Goal: Information Seeking & Learning: Find specific page/section

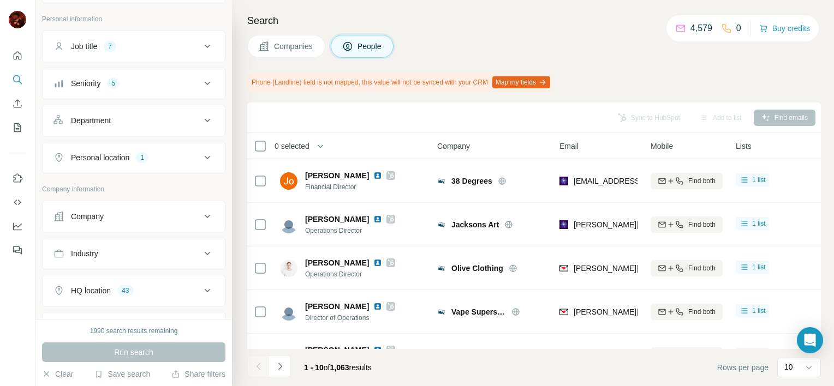
scroll to position [57, 0]
click at [138, 81] on div "Seniority 5" at bounding box center [126, 83] width 147 height 11
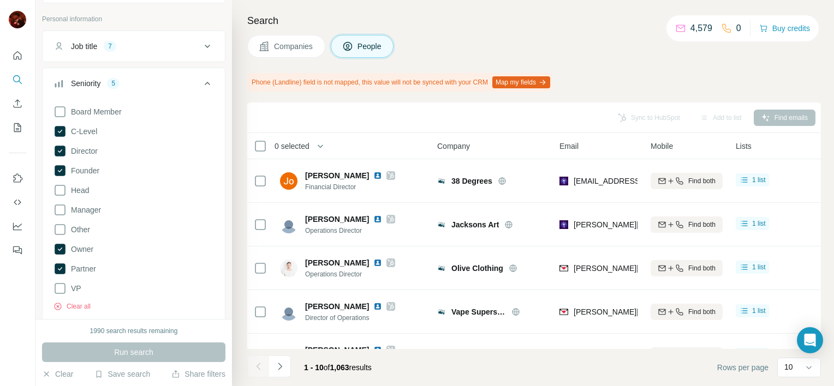
click at [138, 81] on div "Seniority 5" at bounding box center [126, 83] width 147 height 11
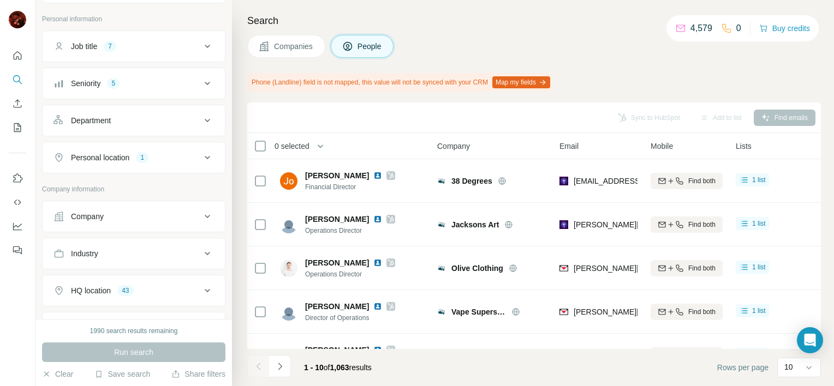
click at [146, 58] on button "Job title 7" at bounding box center [134, 46] width 182 height 26
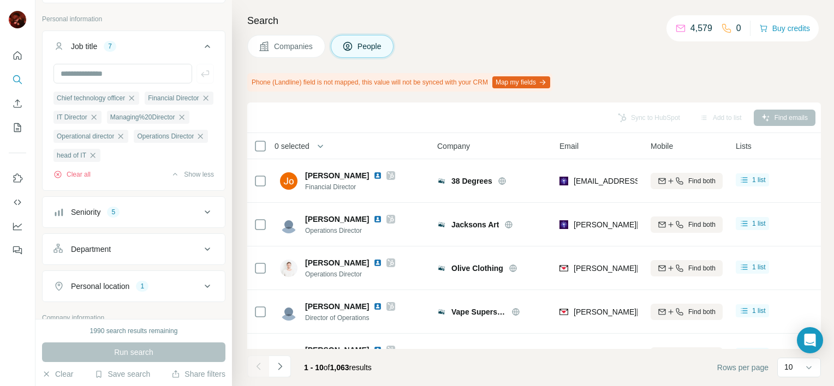
click at [148, 54] on button "Job title 7" at bounding box center [134, 48] width 182 height 31
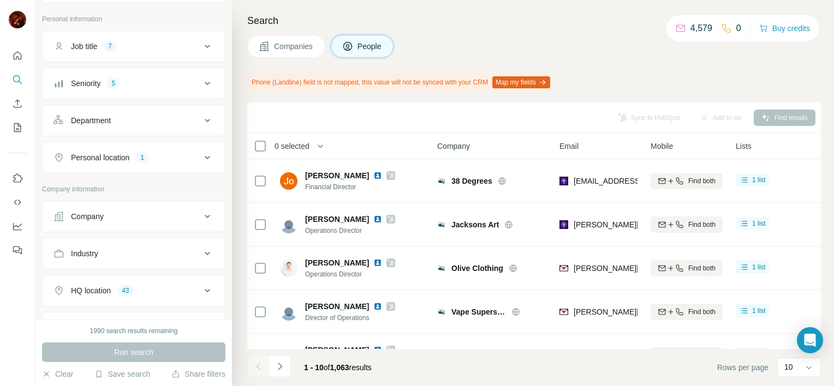
click at [133, 156] on div "Personal location 1" at bounding box center [126, 157] width 147 height 11
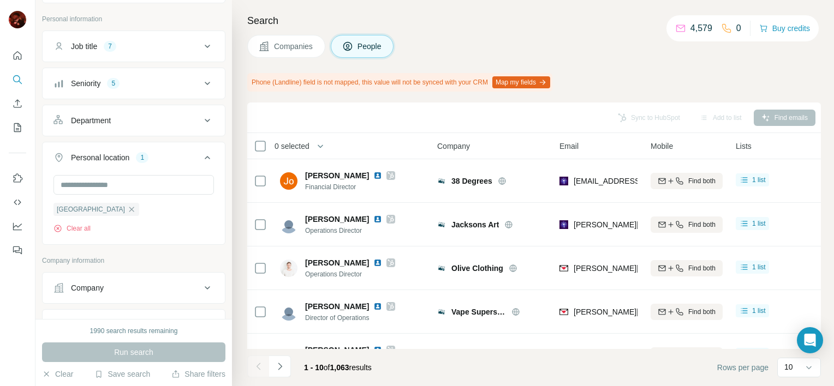
click at [133, 157] on div "Personal location 1" at bounding box center [126, 157] width 147 height 11
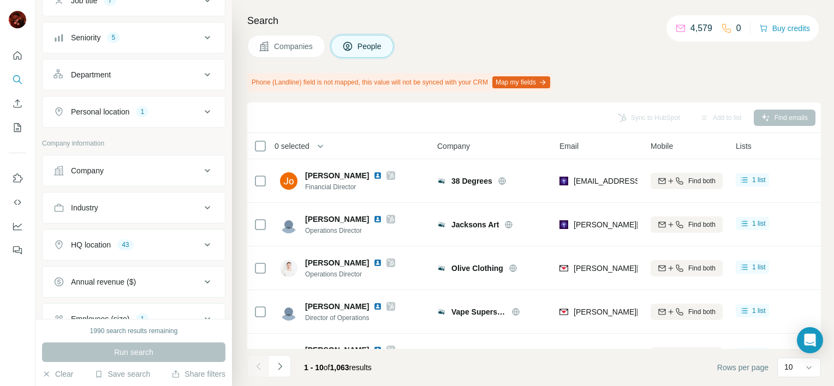
scroll to position [166, 0]
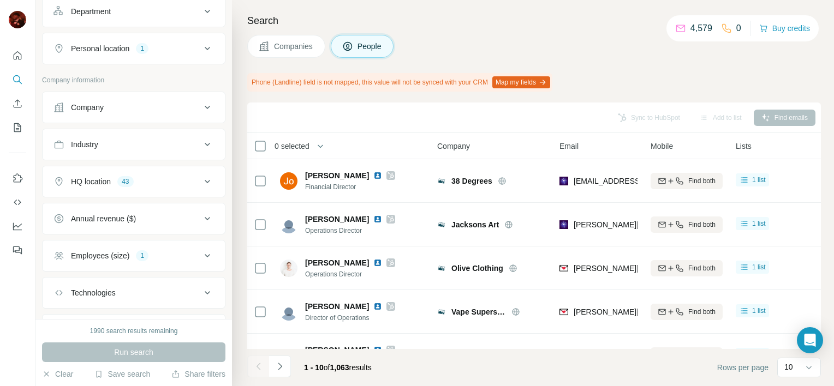
click at [133, 179] on div "43" at bounding box center [125, 182] width 16 height 10
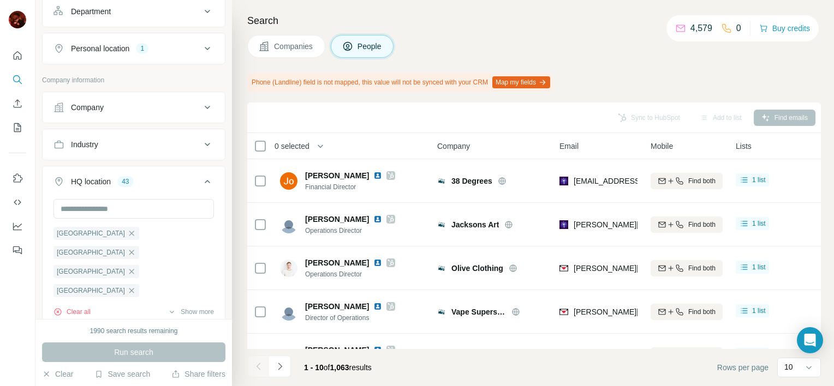
click at [133, 179] on div "43" at bounding box center [125, 182] width 16 height 10
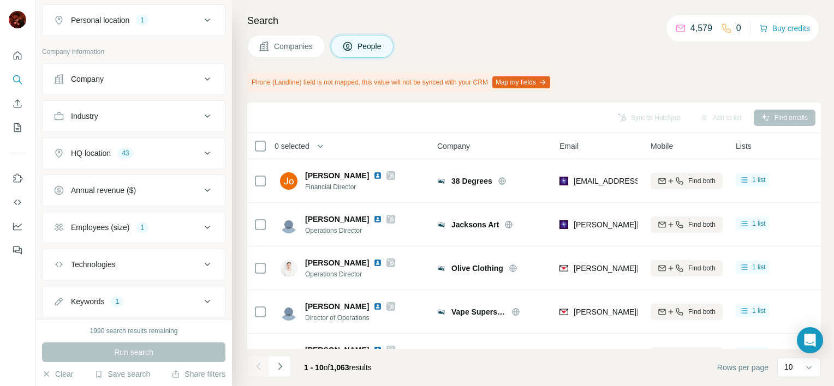
scroll to position [221, 0]
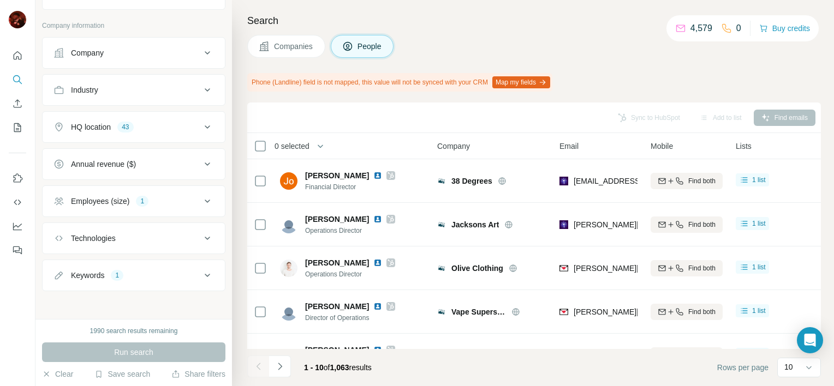
click at [136, 188] on button "Employees (size) 1" at bounding box center [134, 201] width 182 height 26
click at [136, 197] on div "Employees (size) 1" at bounding box center [126, 201] width 147 height 11
click at [129, 270] on div "Keywords 1" at bounding box center [126, 275] width 147 height 11
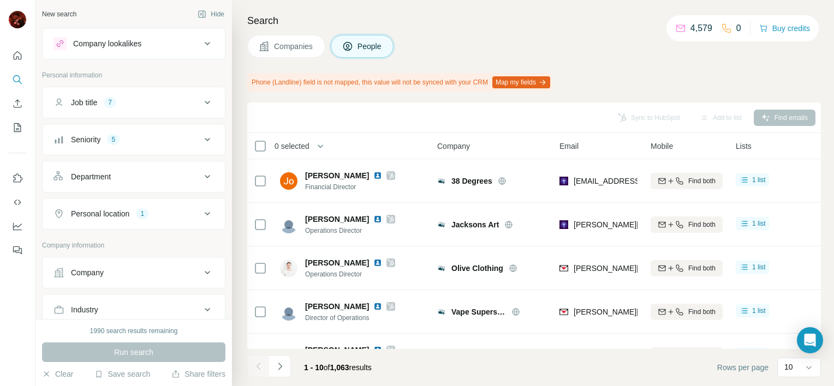
scroll to position [0, 0]
